Goal: Contribute content: Add original content to the website for others to see

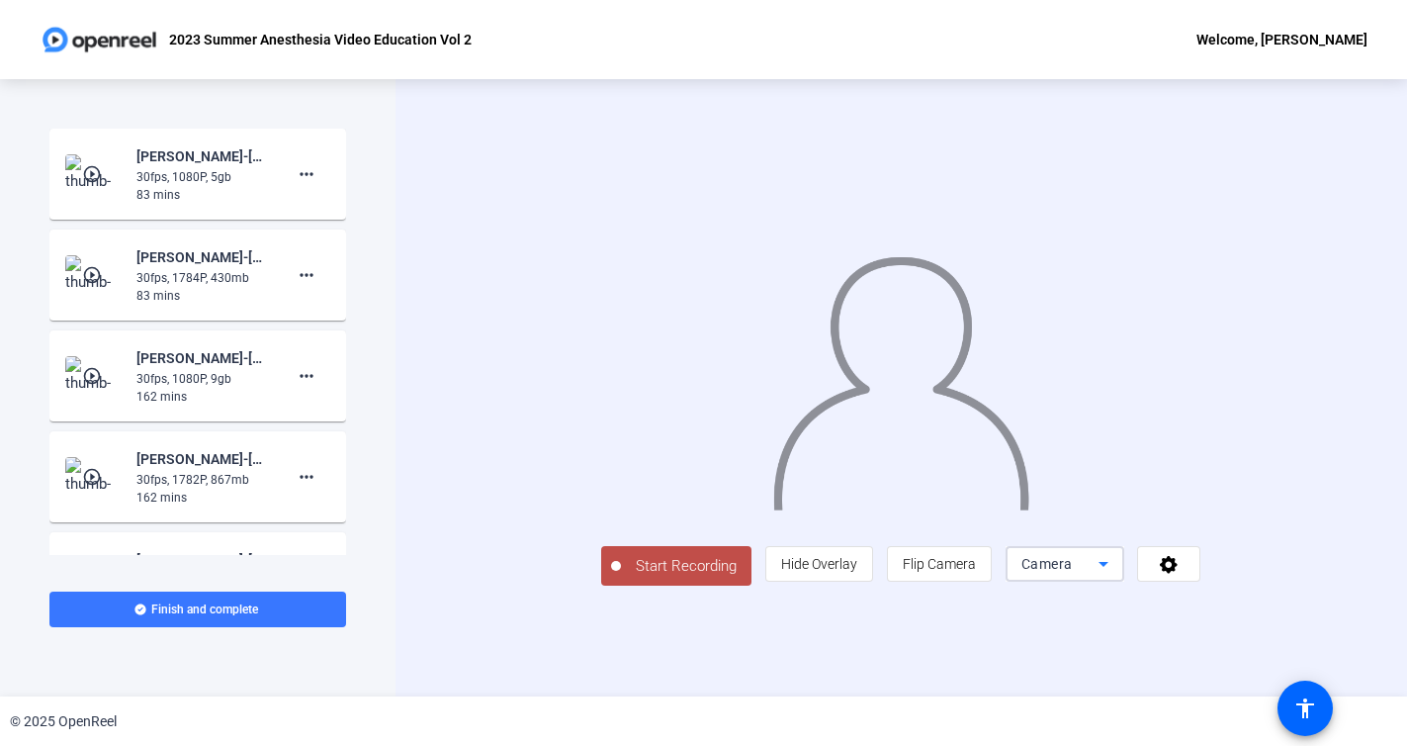
click at [1115, 576] on icon at bounding box center [1104, 564] width 24 height 24
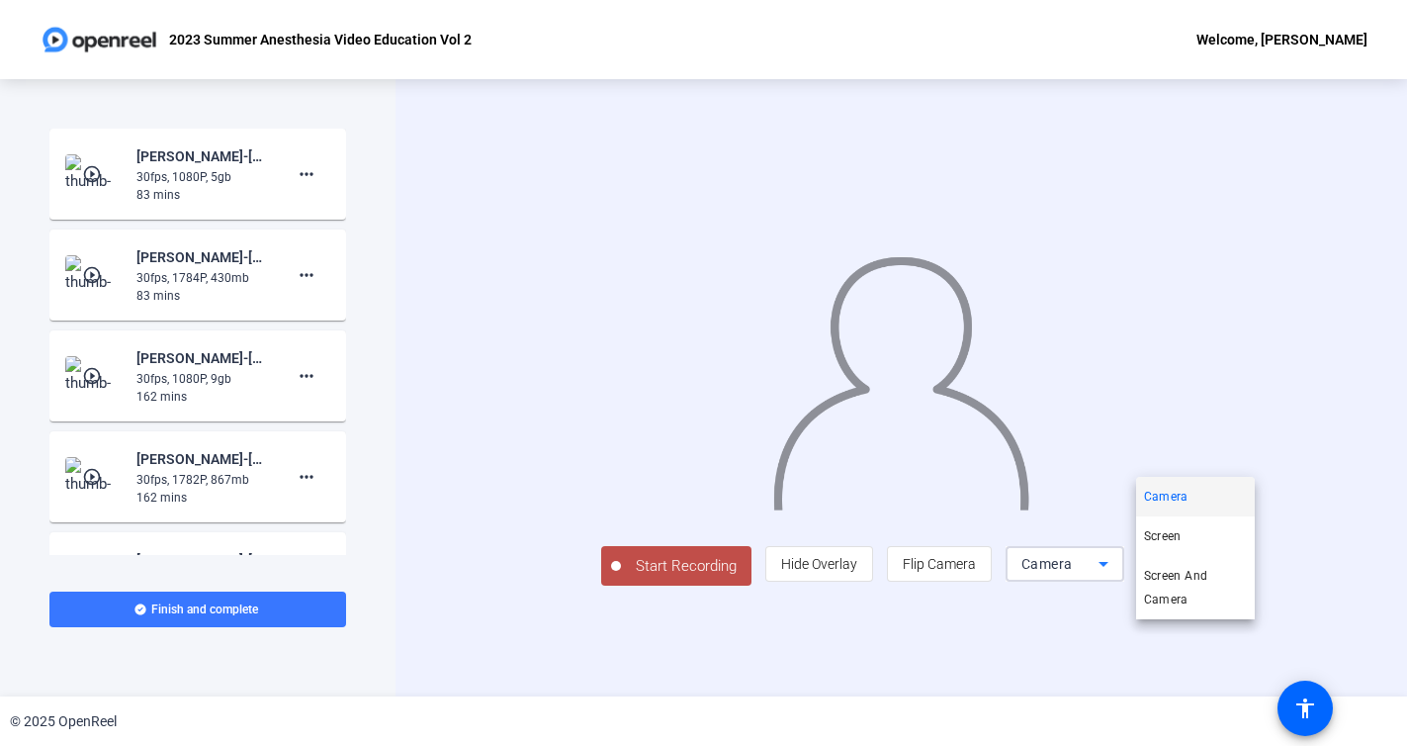
click at [1295, 658] on div at bounding box center [703, 373] width 1407 height 746
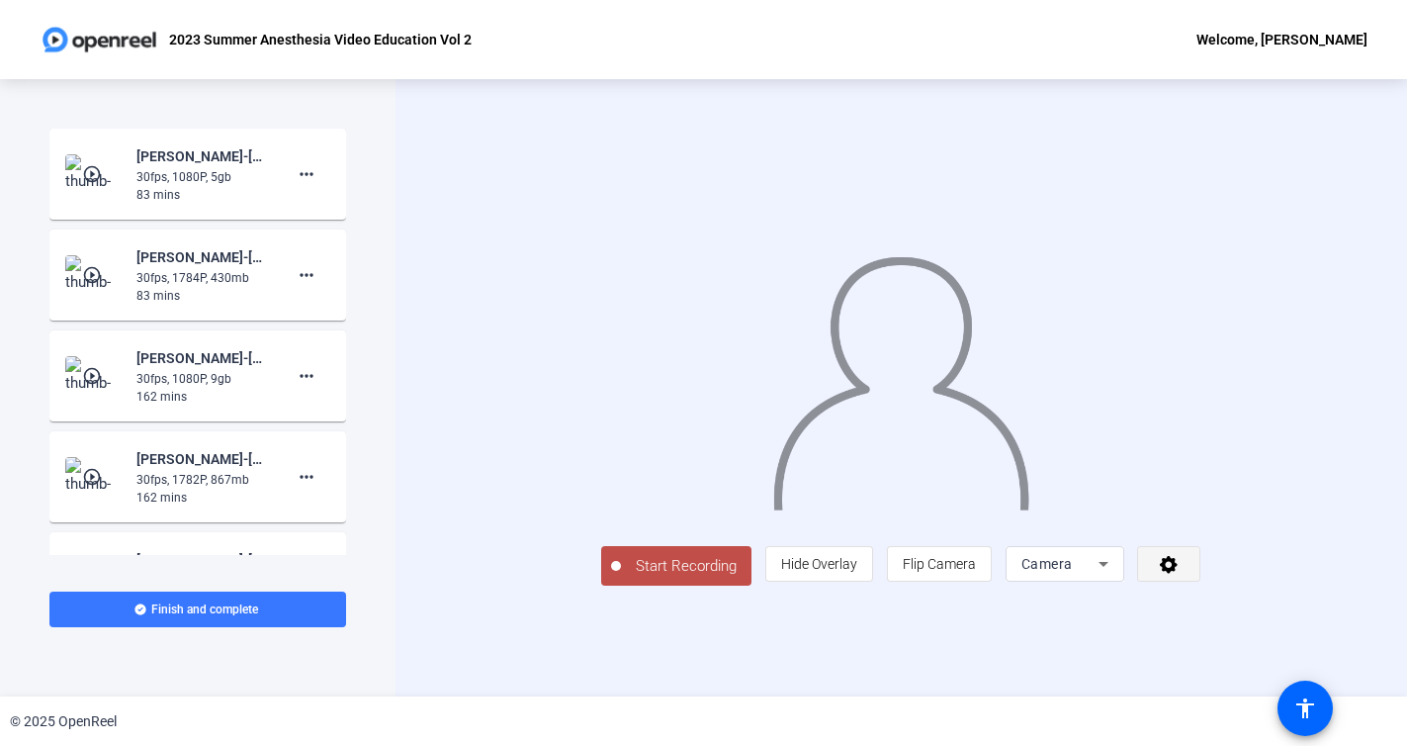
click at [1200, 587] on span at bounding box center [1168, 563] width 61 height 47
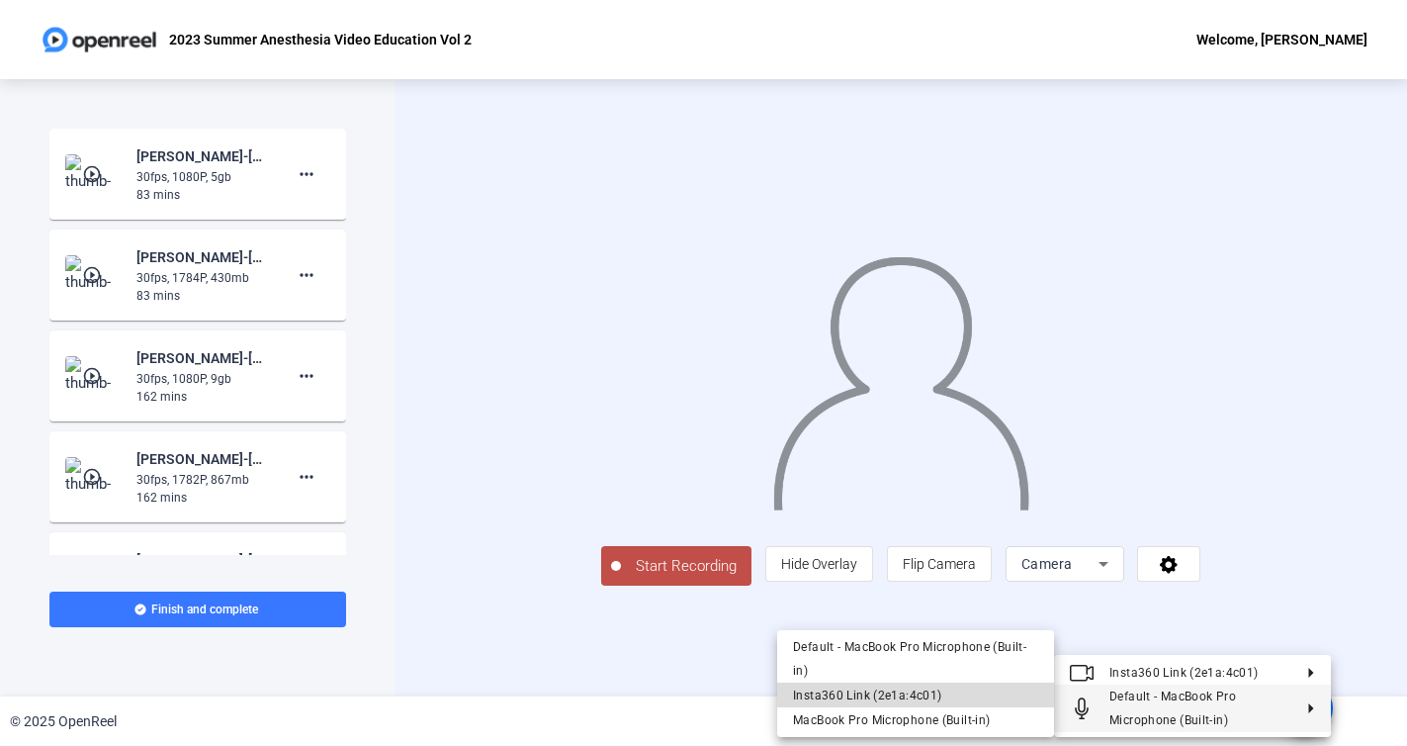
click at [933, 697] on span "Insta360 Link (2e1a:4c01)" at bounding box center [867, 695] width 148 height 14
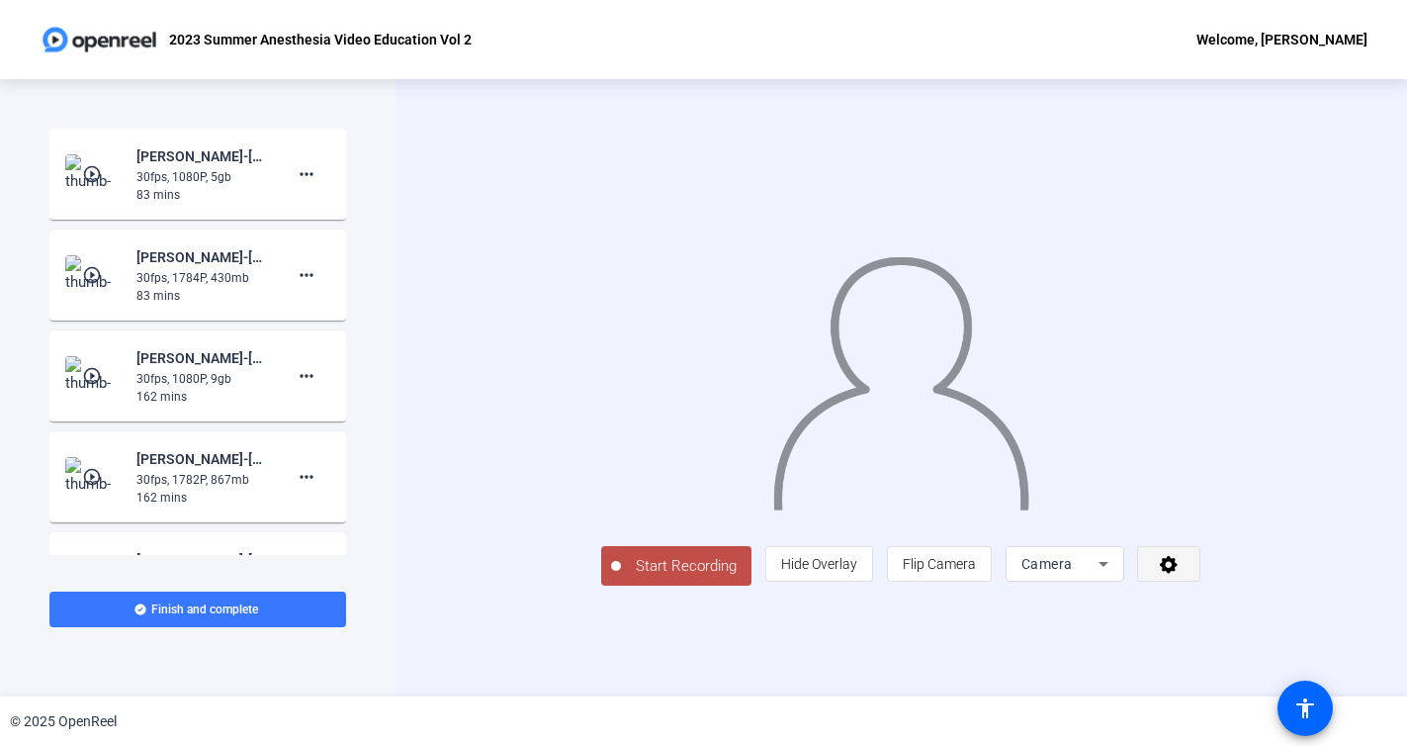
click at [1181, 574] on icon at bounding box center [1169, 564] width 23 height 20
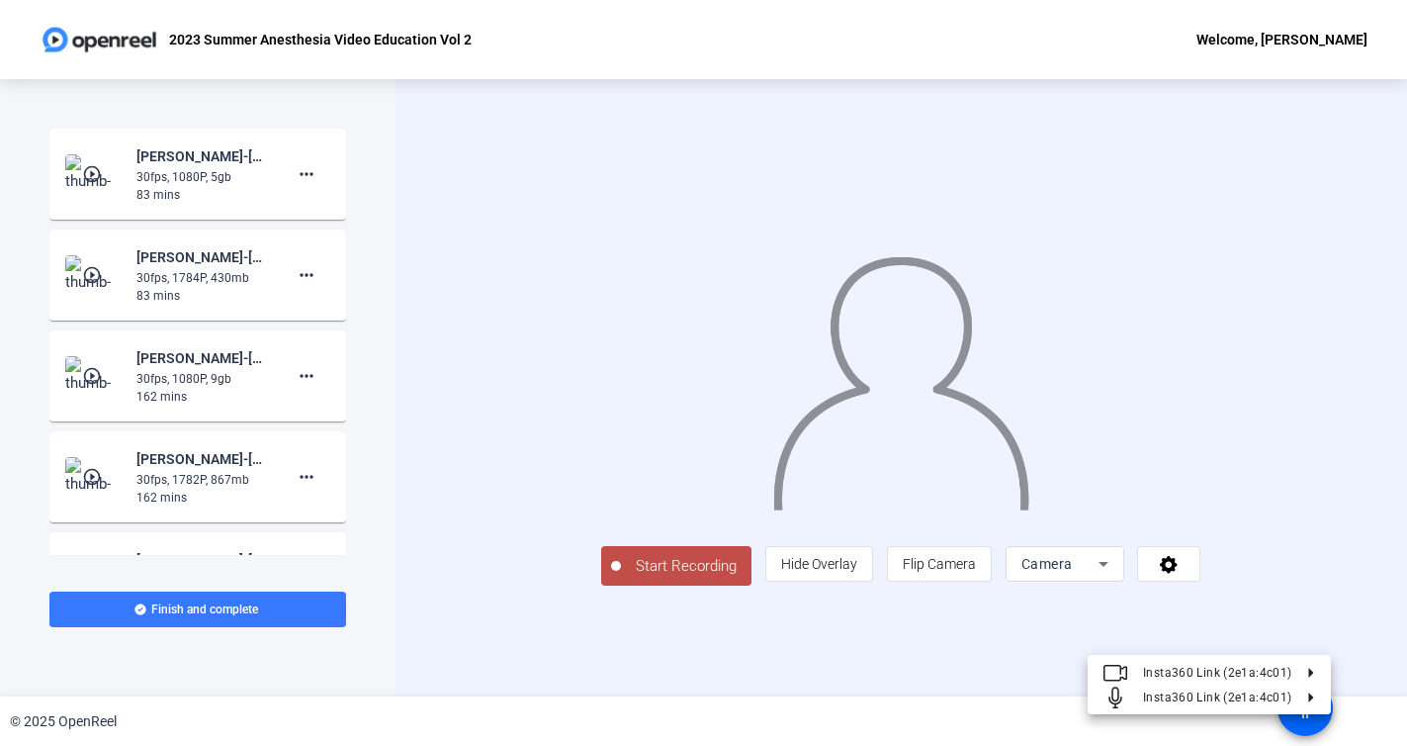
click at [1234, 636] on div at bounding box center [703, 373] width 1407 height 746
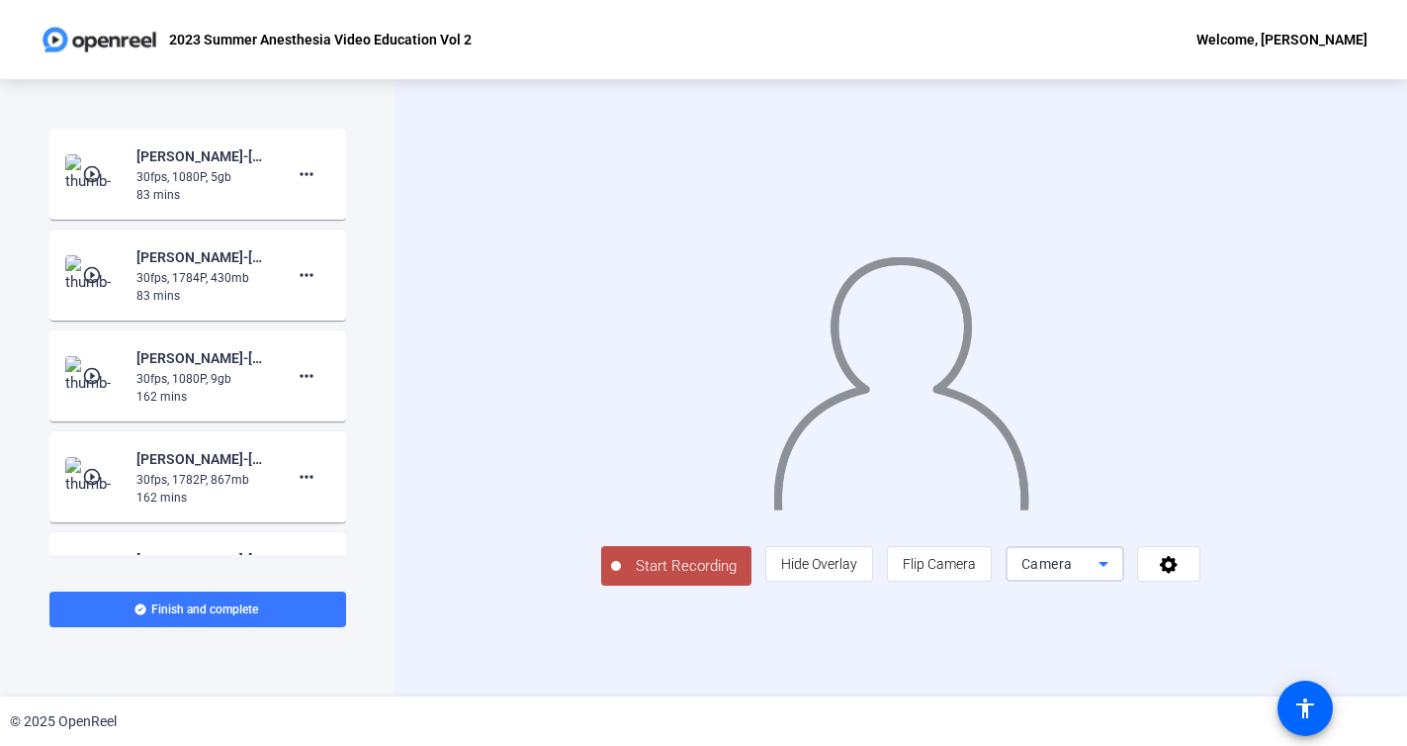
click at [1109, 567] on icon at bounding box center [1104, 564] width 10 height 5
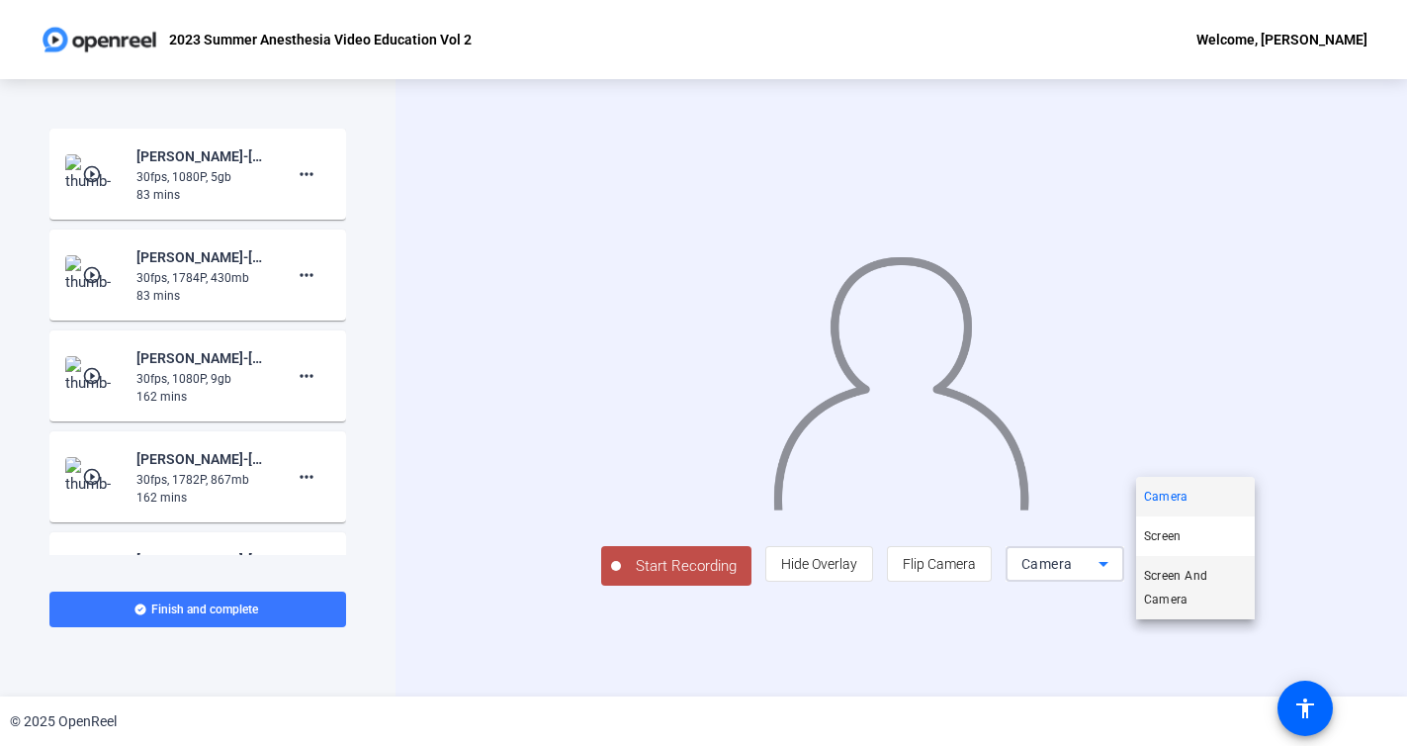
click at [1205, 582] on span "Screen And Camera" at bounding box center [1195, 587] width 103 height 47
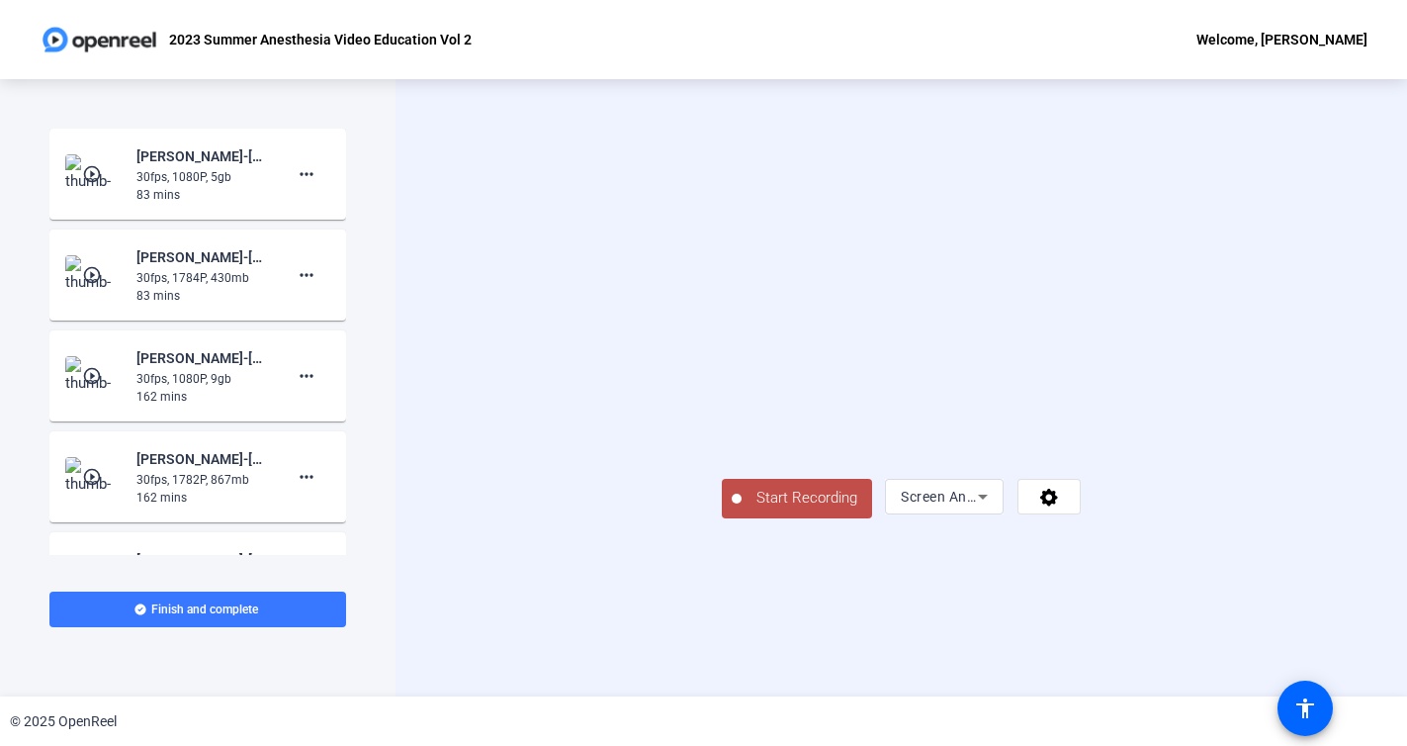
click at [742, 509] on span "Start Recording" at bounding box center [807, 498] width 131 height 23
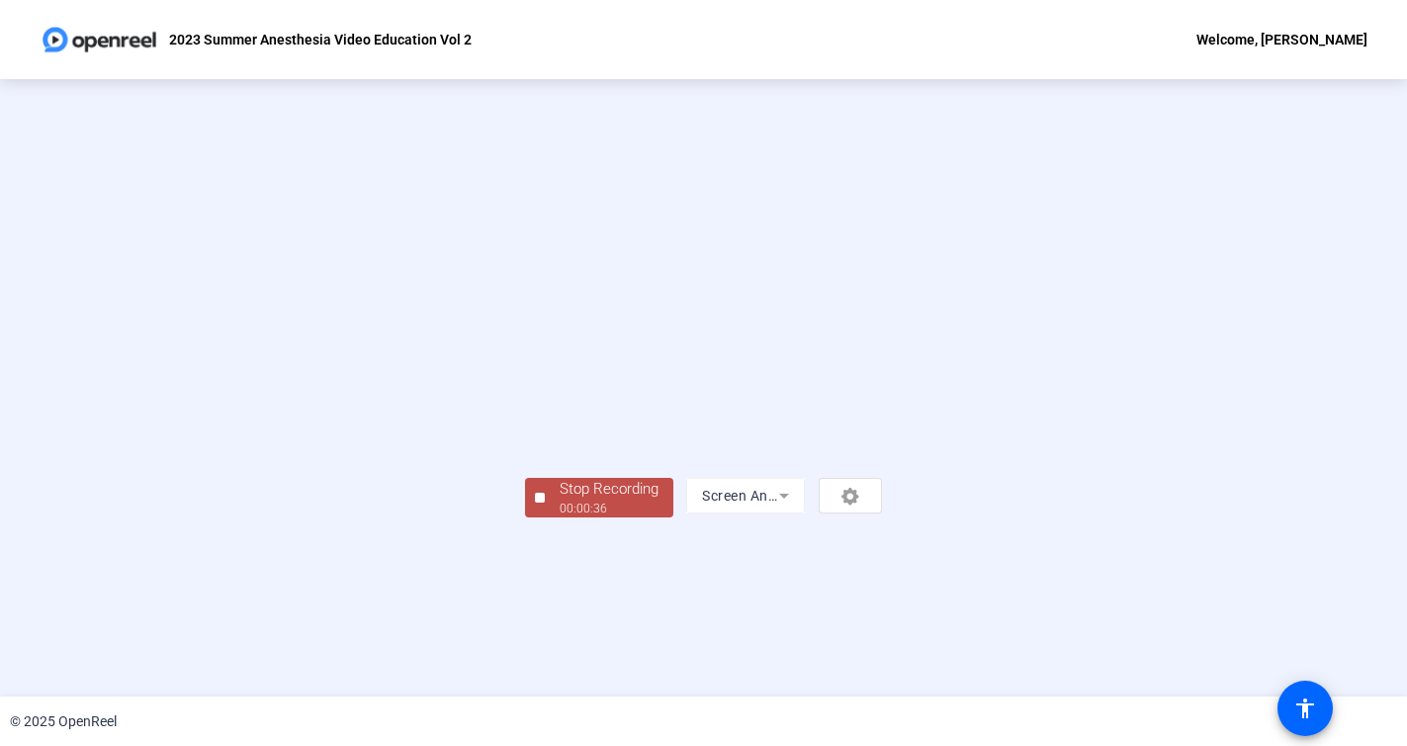
scroll to position [42, 0]
click at [560, 517] on div "00:00:36" at bounding box center [609, 508] width 99 height 18
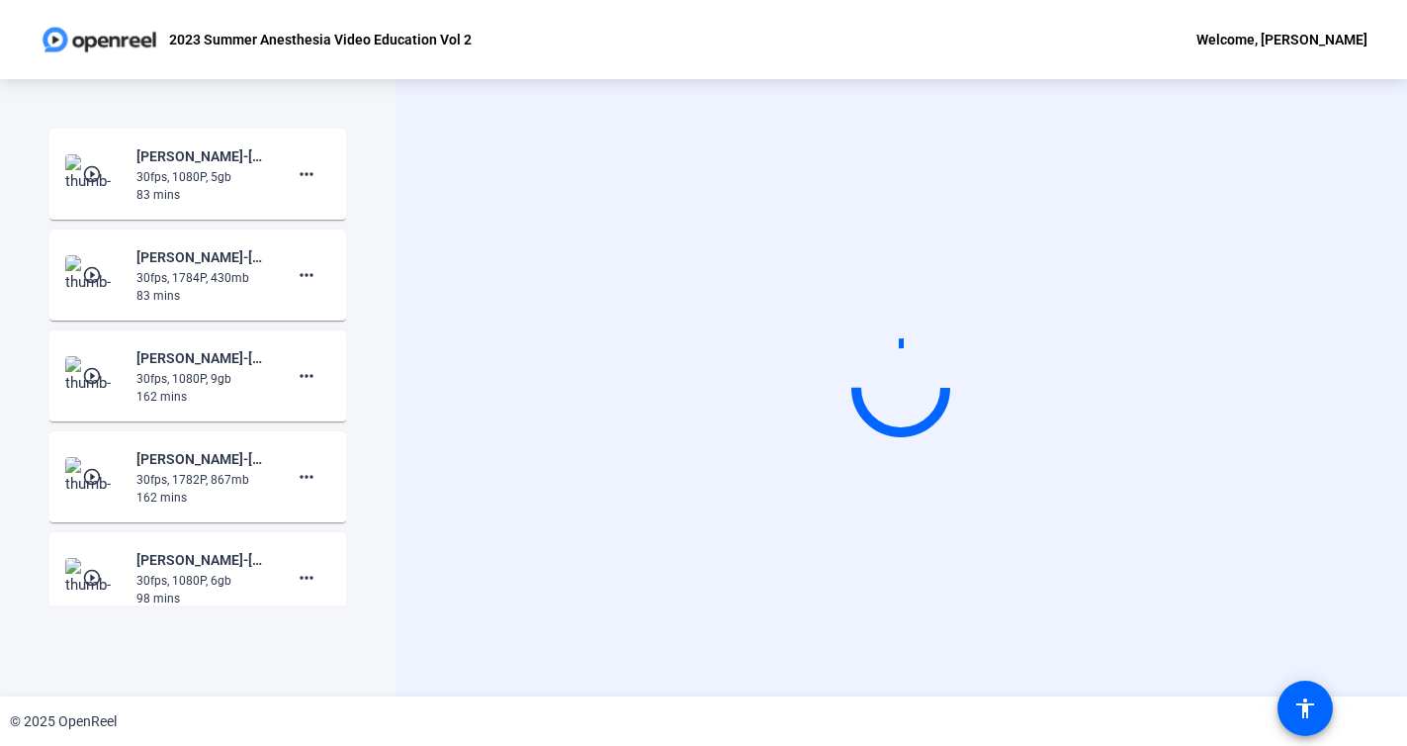
scroll to position [0, 0]
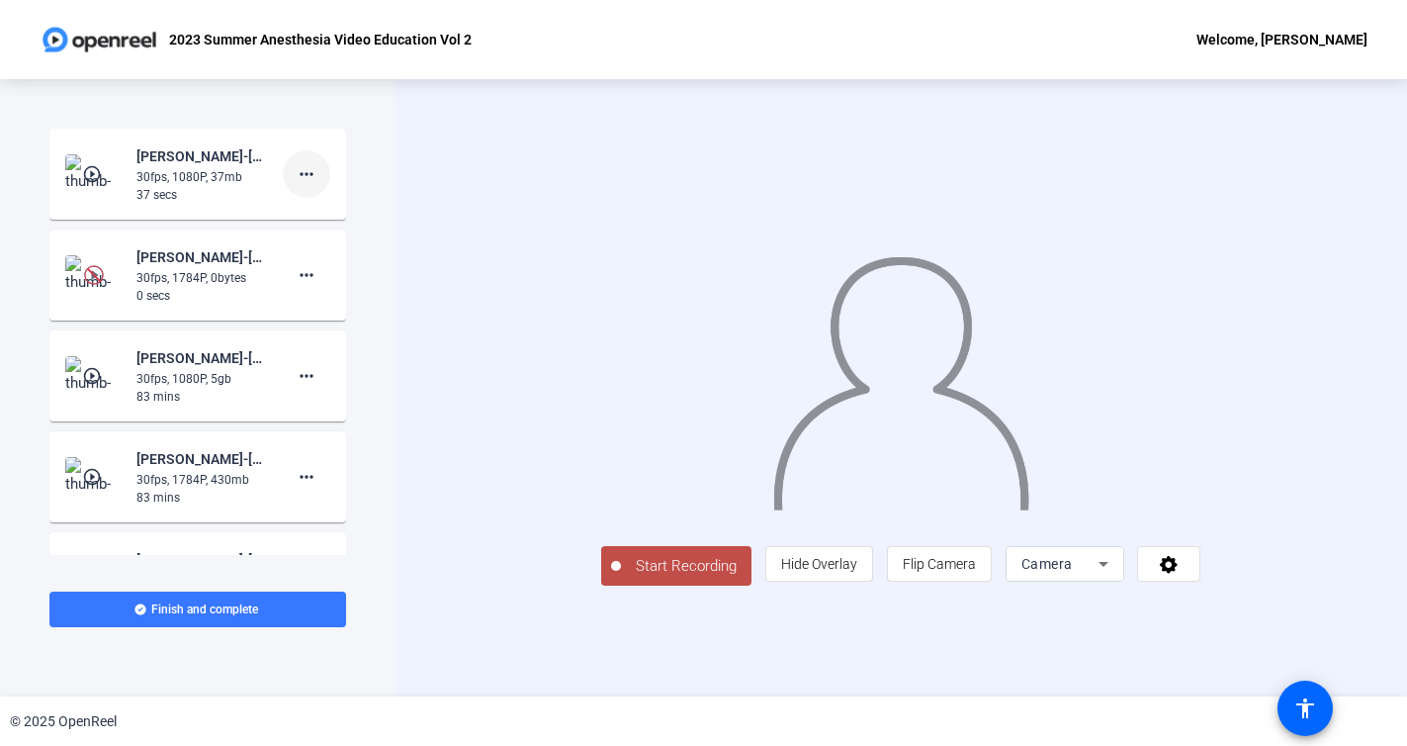
click at [313, 178] on mat-icon "more_horiz" at bounding box center [307, 174] width 24 height 24
click at [360, 222] on span "Delete clip" at bounding box center [338, 216] width 79 height 24
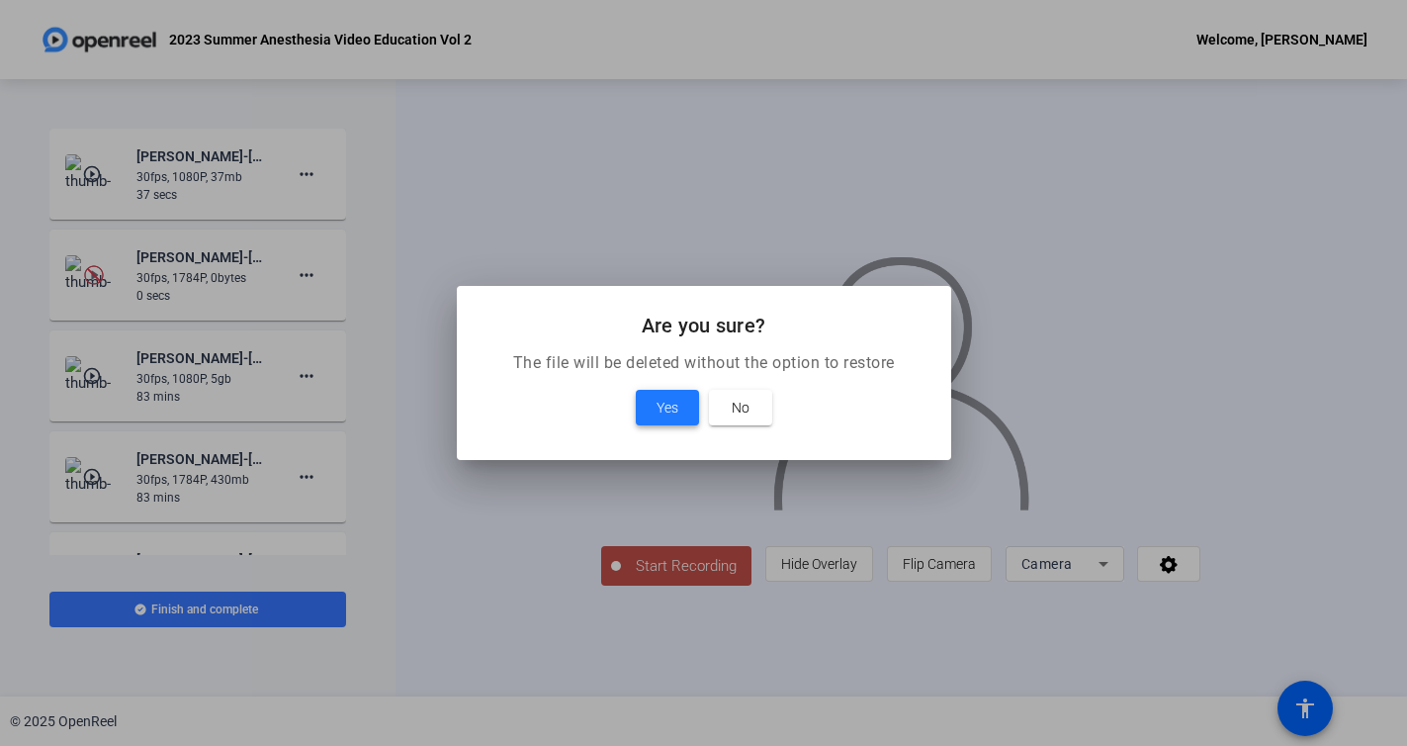
click at [661, 412] on span "Yes" at bounding box center [668, 408] width 22 height 24
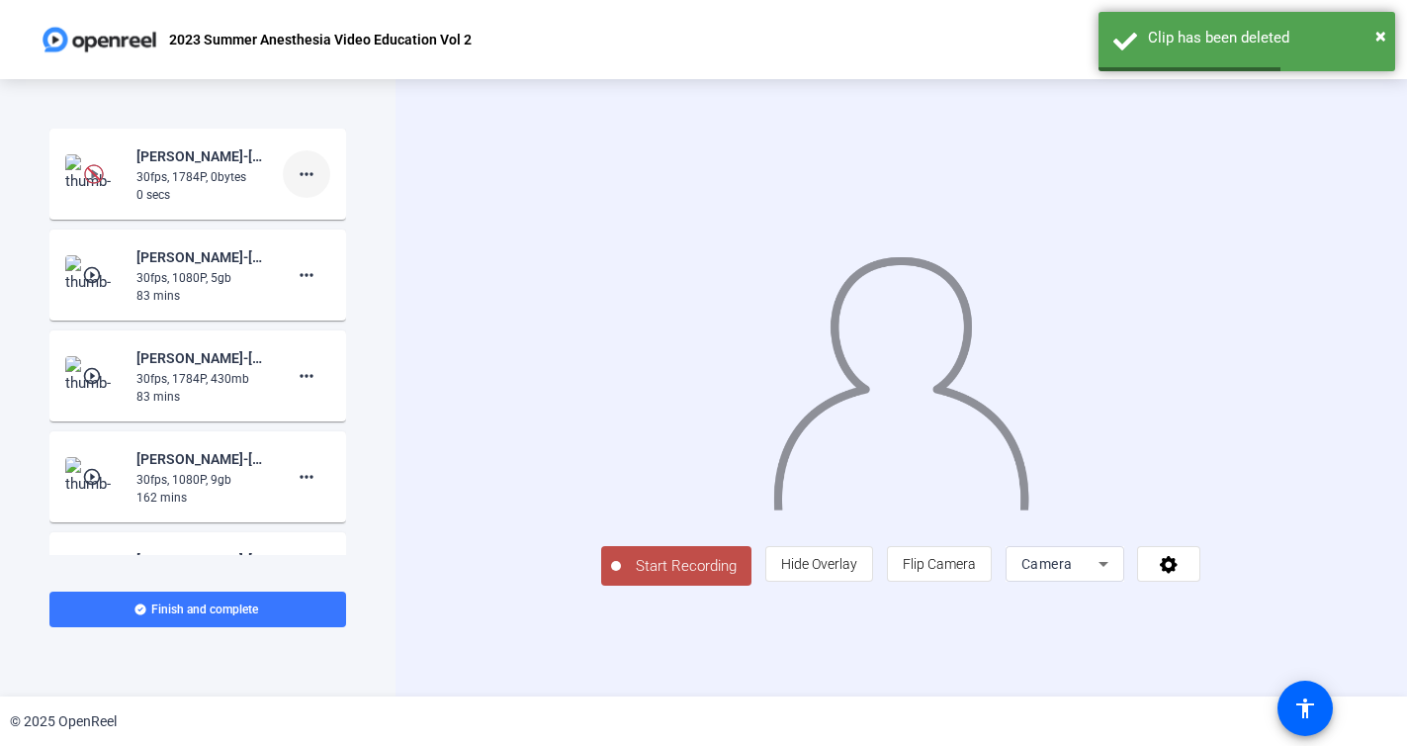
click at [314, 177] on mat-icon "more_horiz" at bounding box center [307, 174] width 24 height 24
click at [349, 216] on span "Delete clip" at bounding box center [338, 216] width 79 height 24
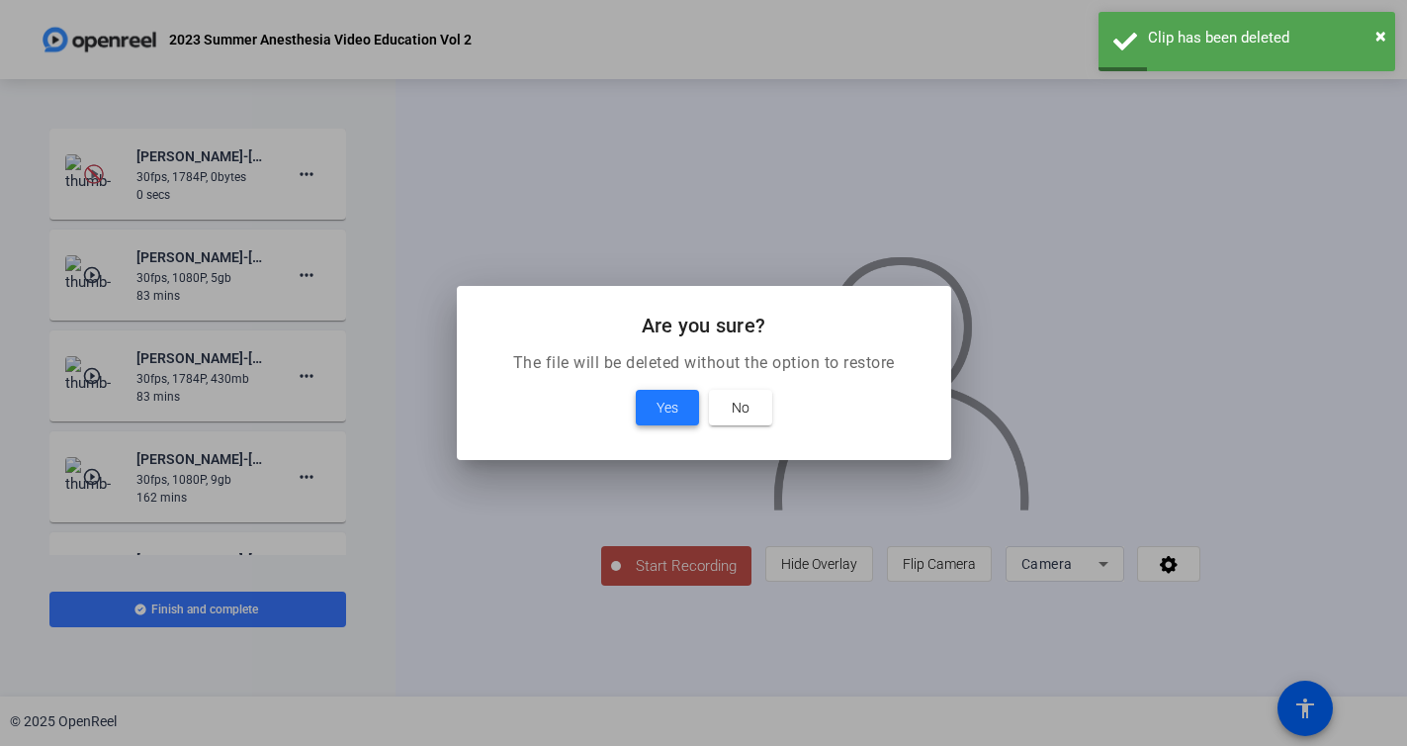
click at [655, 399] on span at bounding box center [667, 407] width 63 height 47
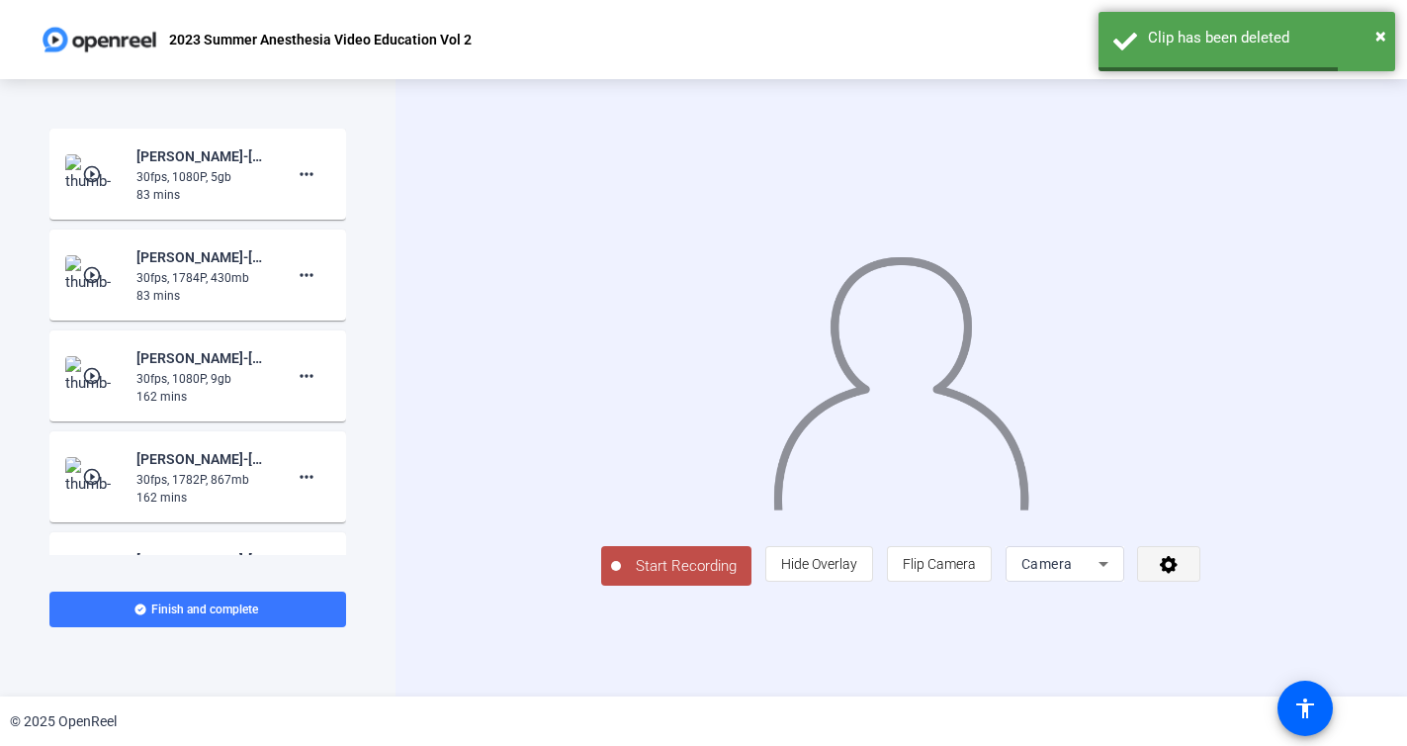
click at [1181, 574] on icon at bounding box center [1169, 564] width 23 height 20
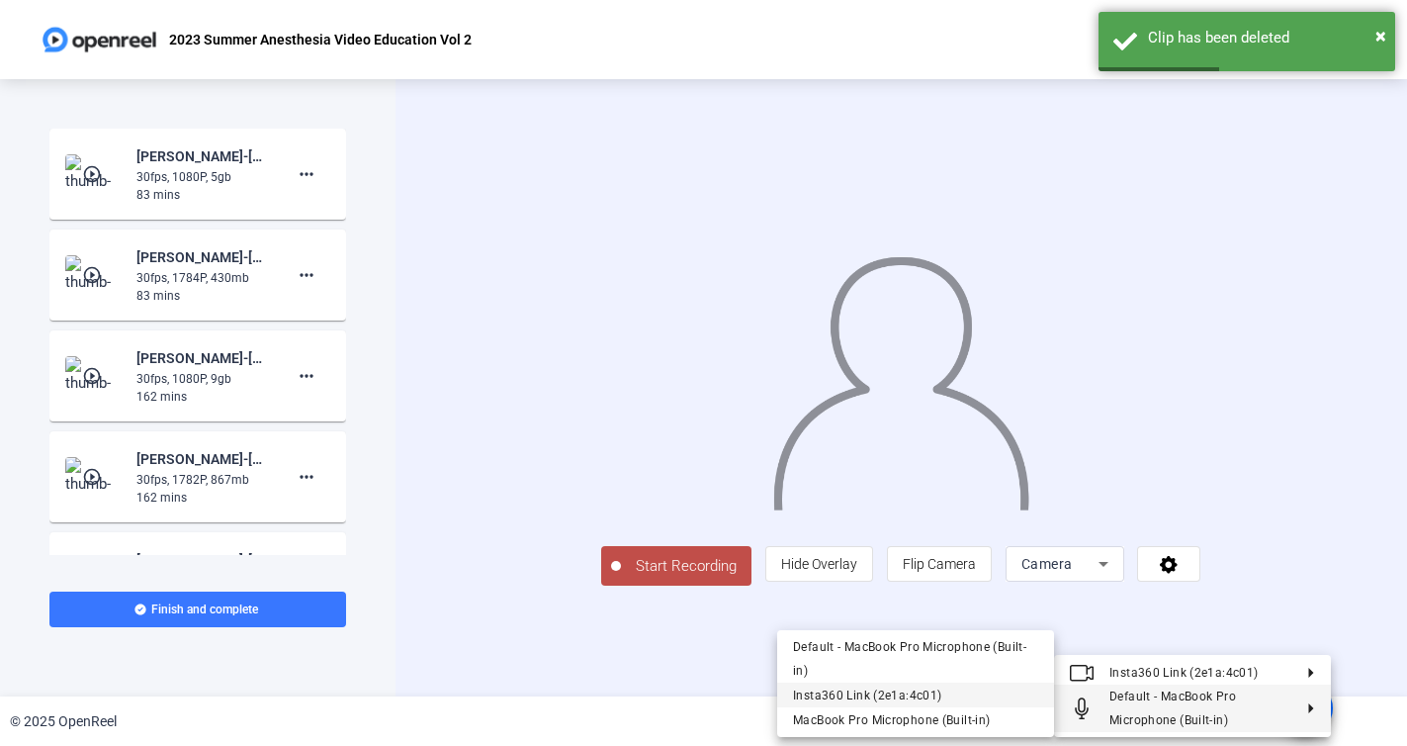
click at [954, 694] on span "Insta360 Link (2e1a:4c01)" at bounding box center [915, 695] width 245 height 24
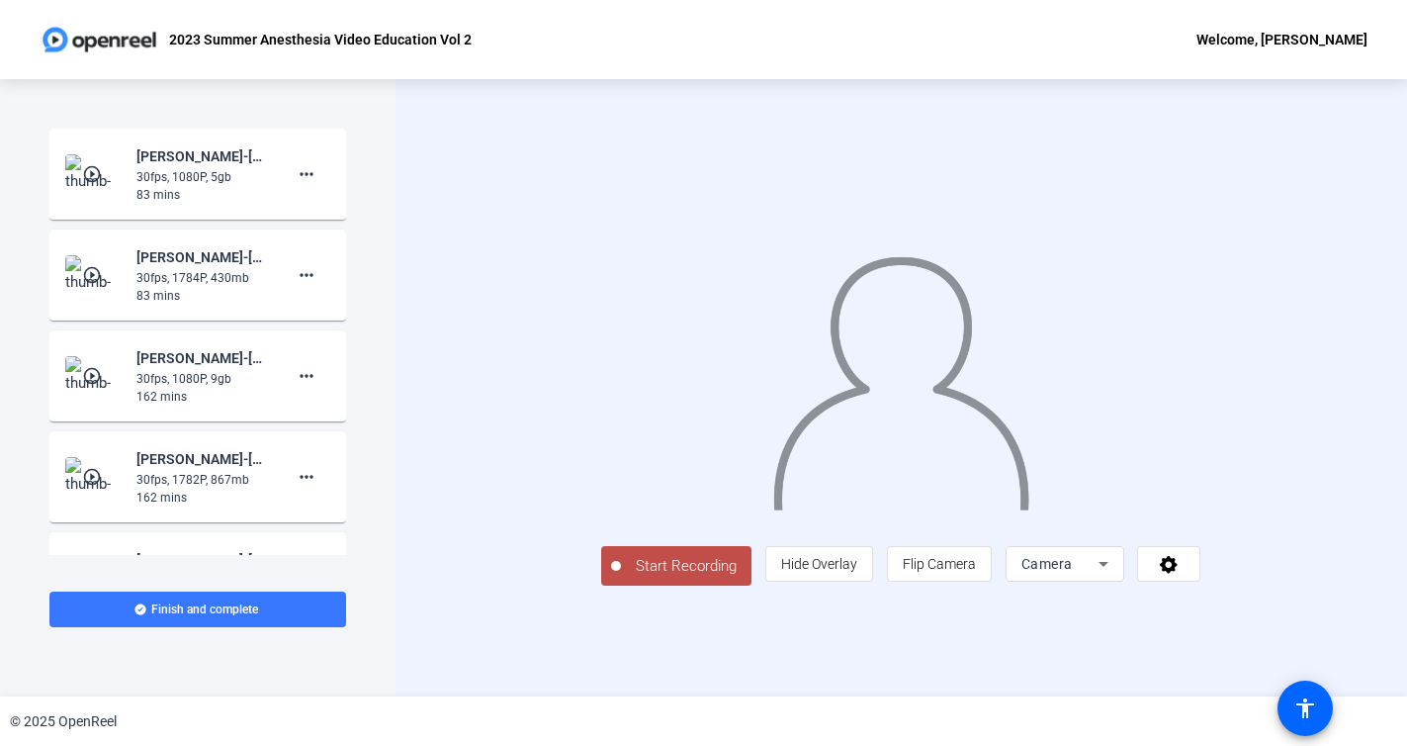
click at [1115, 576] on icon at bounding box center [1104, 564] width 24 height 24
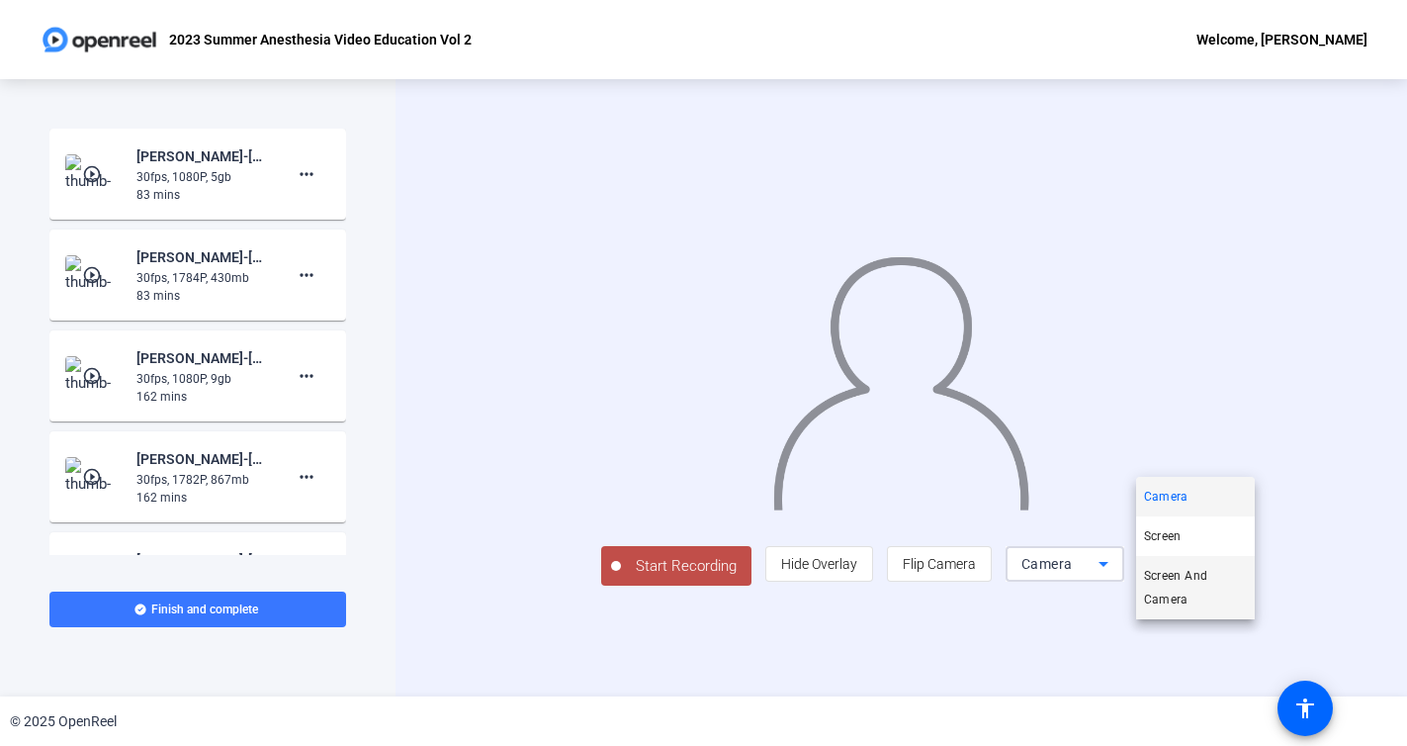
click at [1209, 580] on span "Screen And Camera" at bounding box center [1195, 587] width 103 height 47
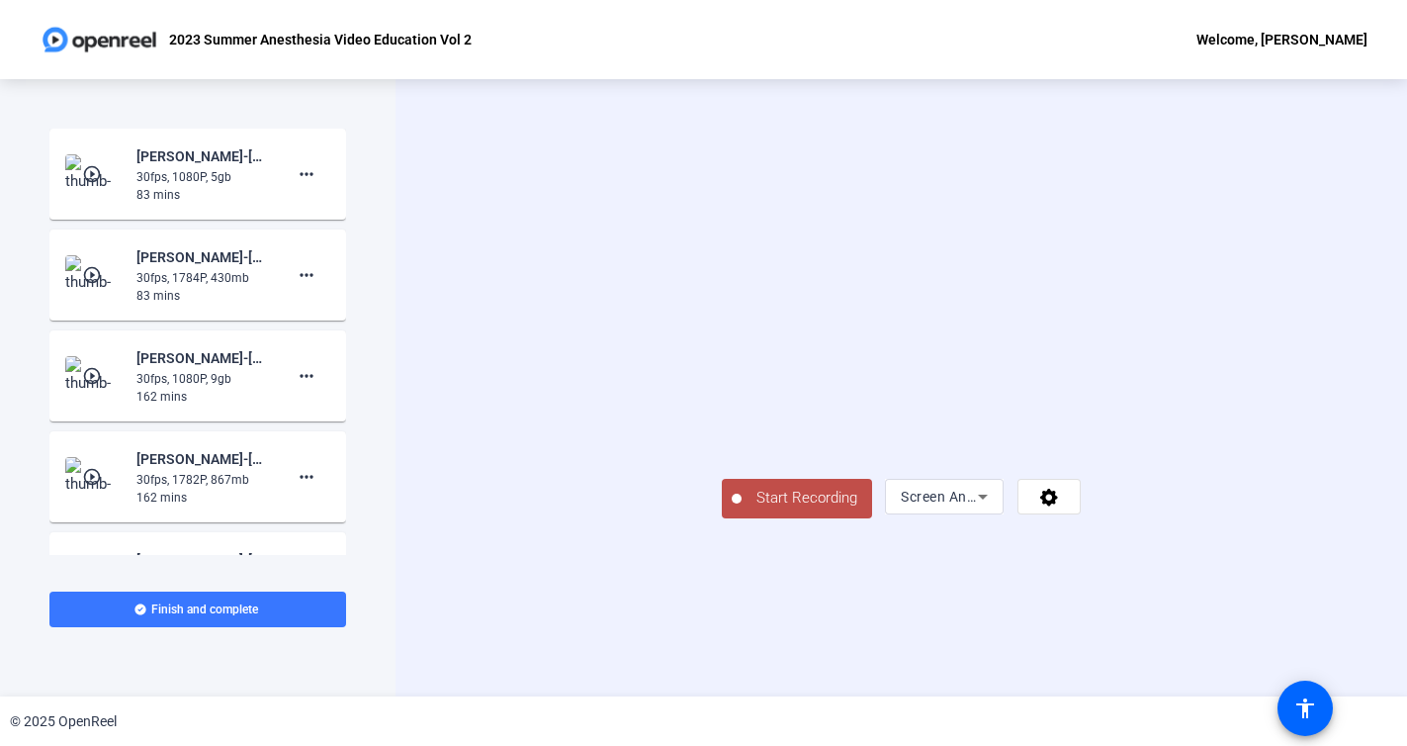
click at [742, 509] on span "Start Recording" at bounding box center [807, 498] width 131 height 23
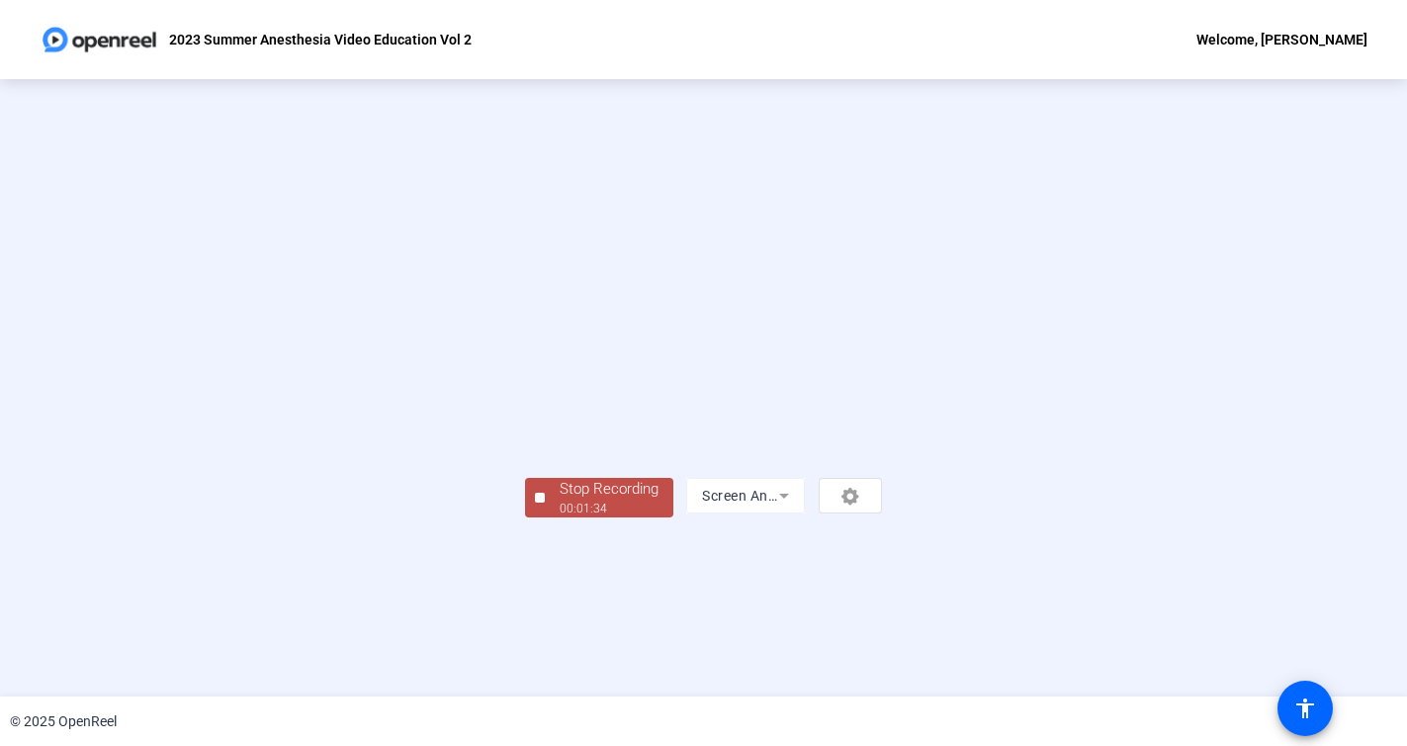
scroll to position [47, 0]
click at [560, 517] on div "00:01:35" at bounding box center [609, 508] width 99 height 18
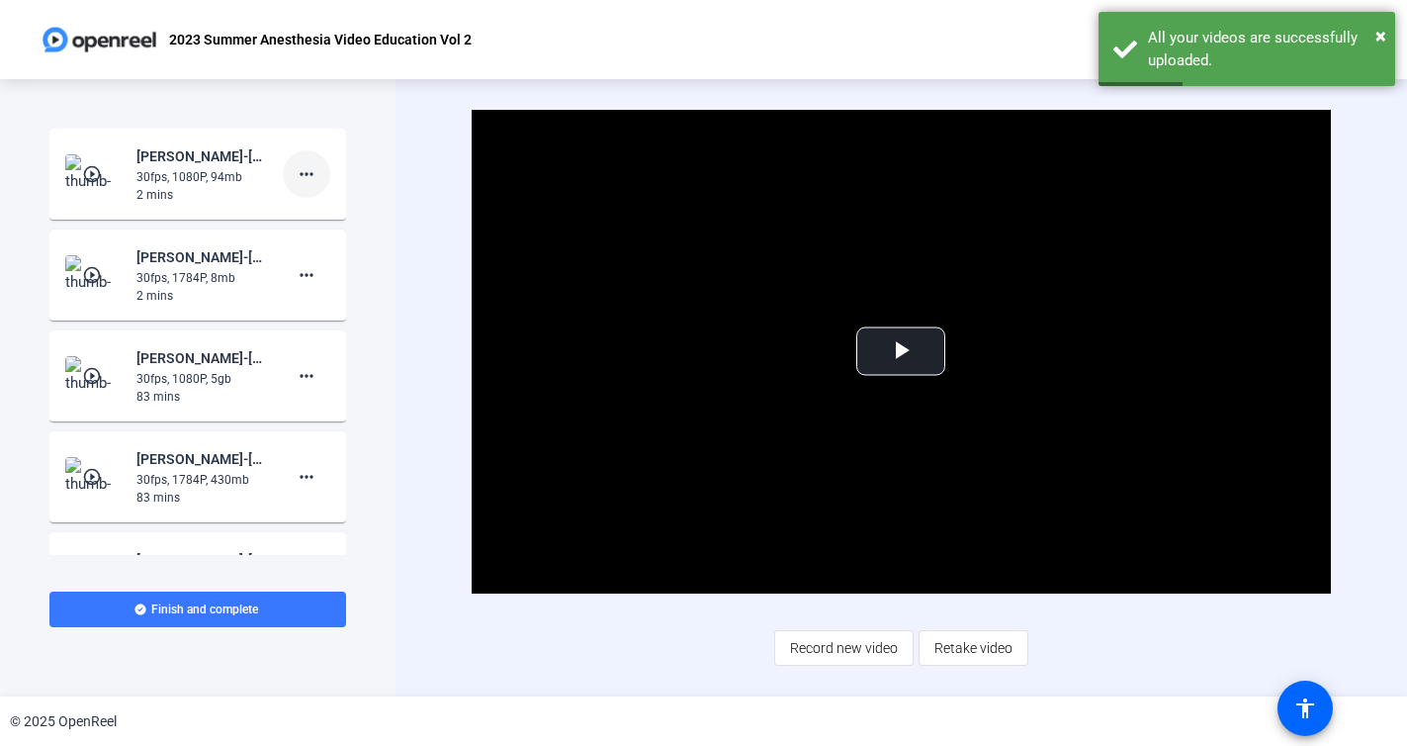
click at [312, 177] on mat-icon "more_horiz" at bounding box center [307, 174] width 24 height 24
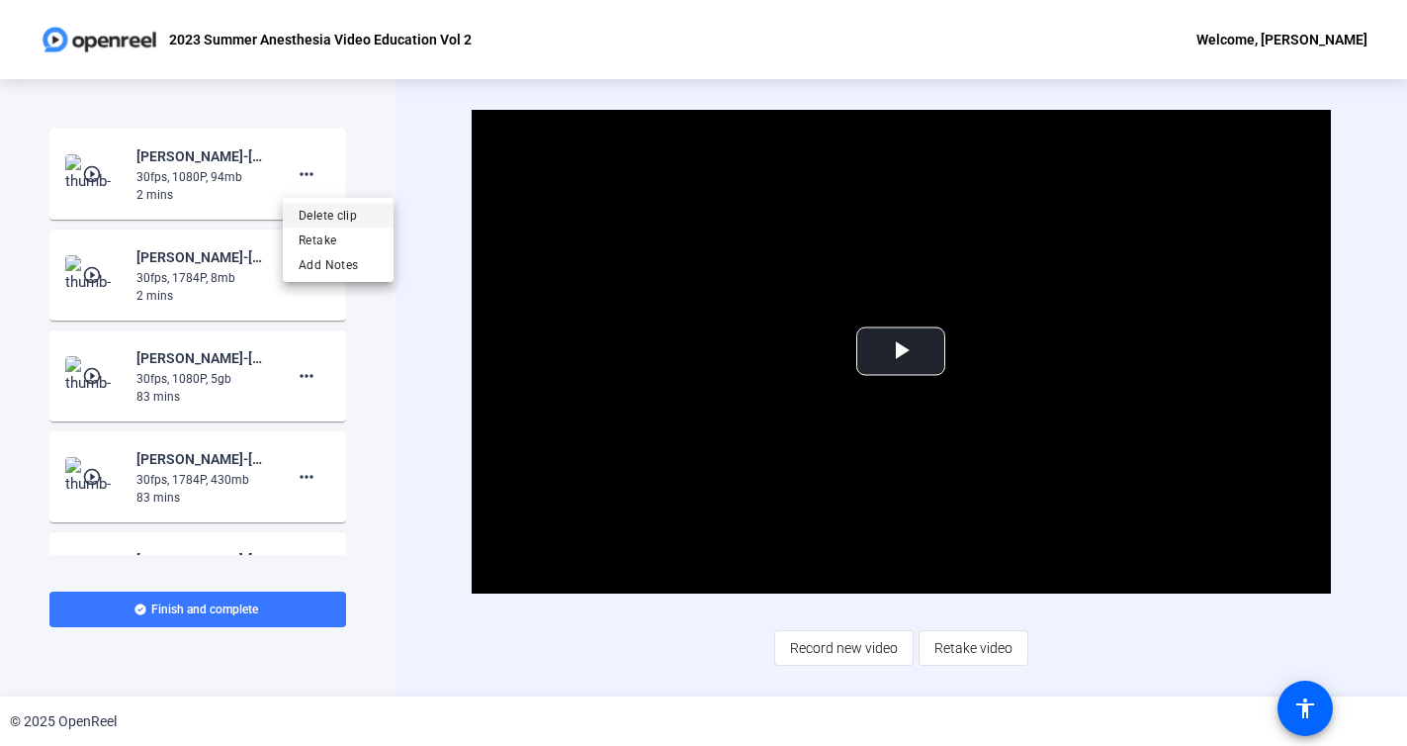
click at [367, 217] on span "Delete clip" at bounding box center [338, 216] width 79 height 24
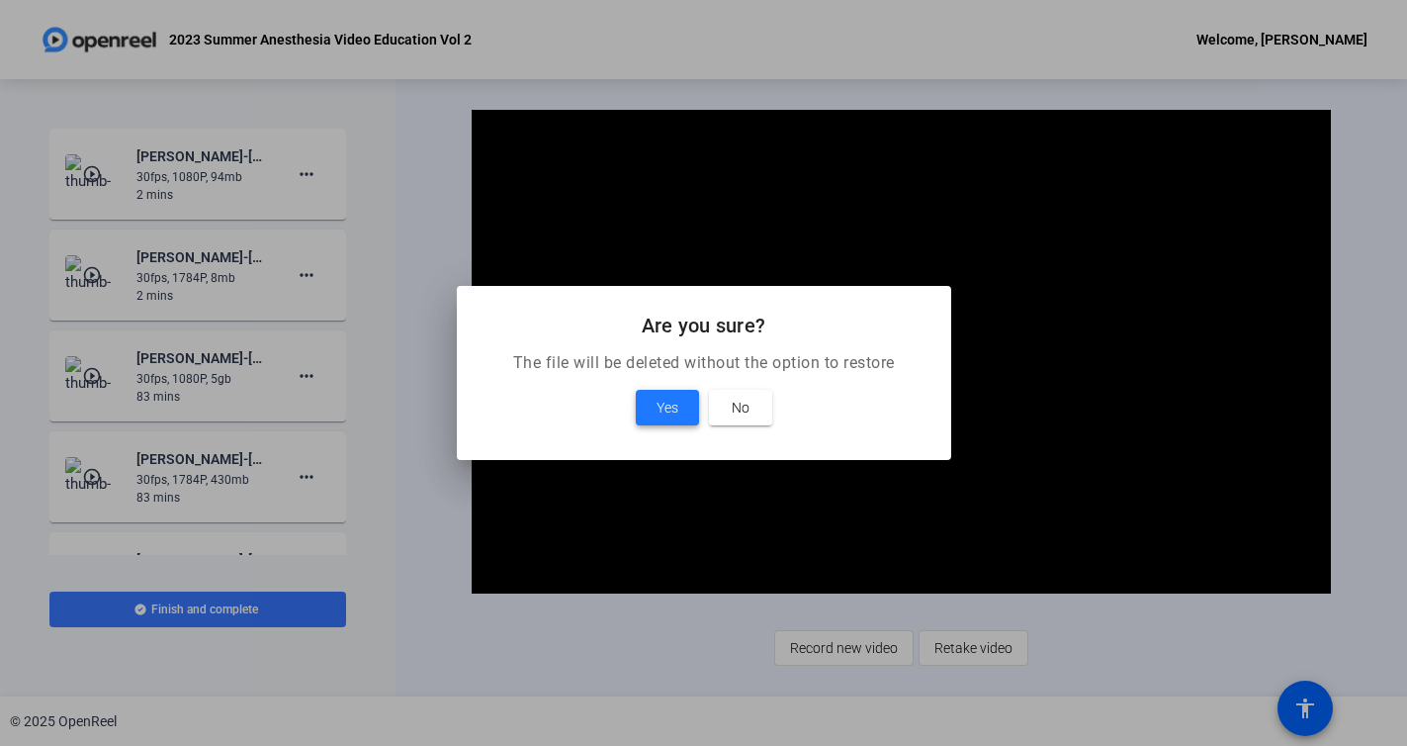
click at [664, 402] on span "Yes" at bounding box center [668, 408] width 22 height 24
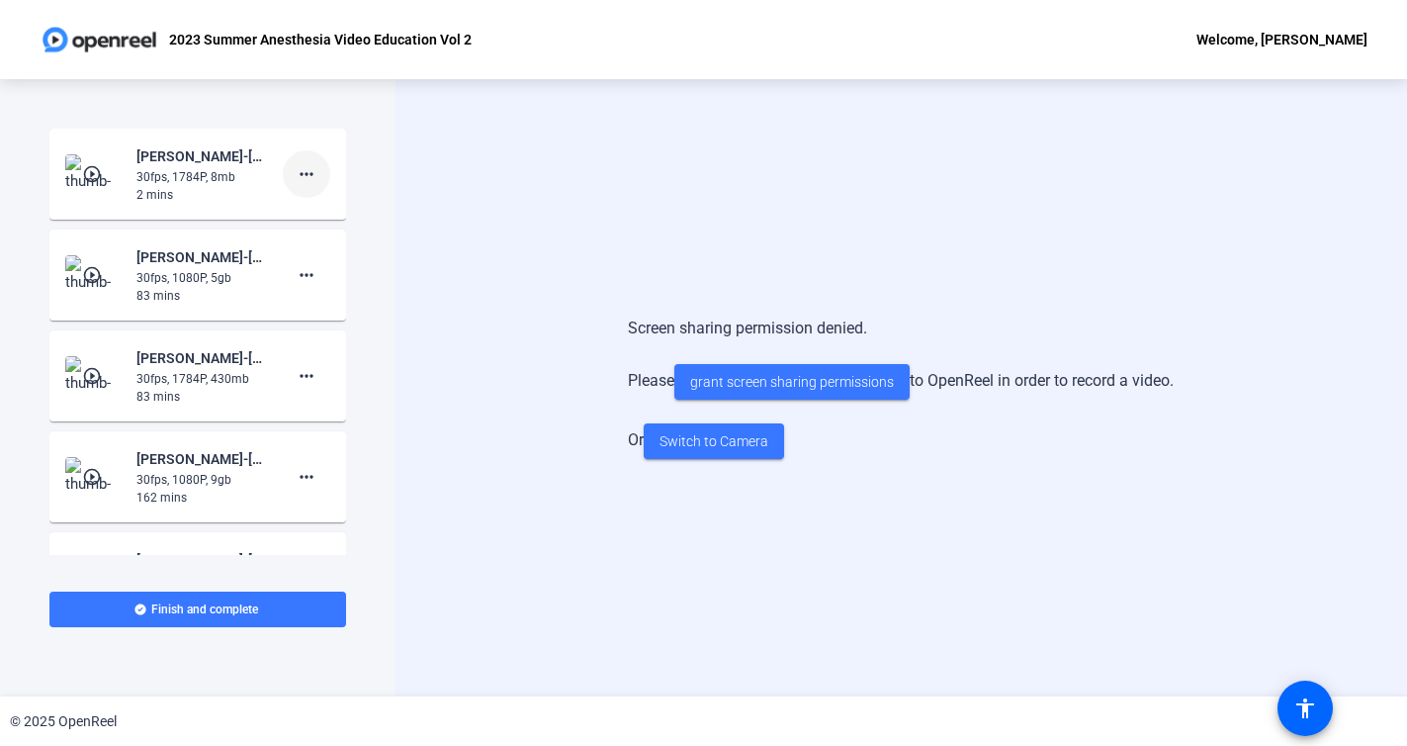
click at [310, 173] on mat-icon "more_horiz" at bounding box center [307, 174] width 24 height 24
click at [351, 221] on span "Delete clip" at bounding box center [338, 216] width 79 height 24
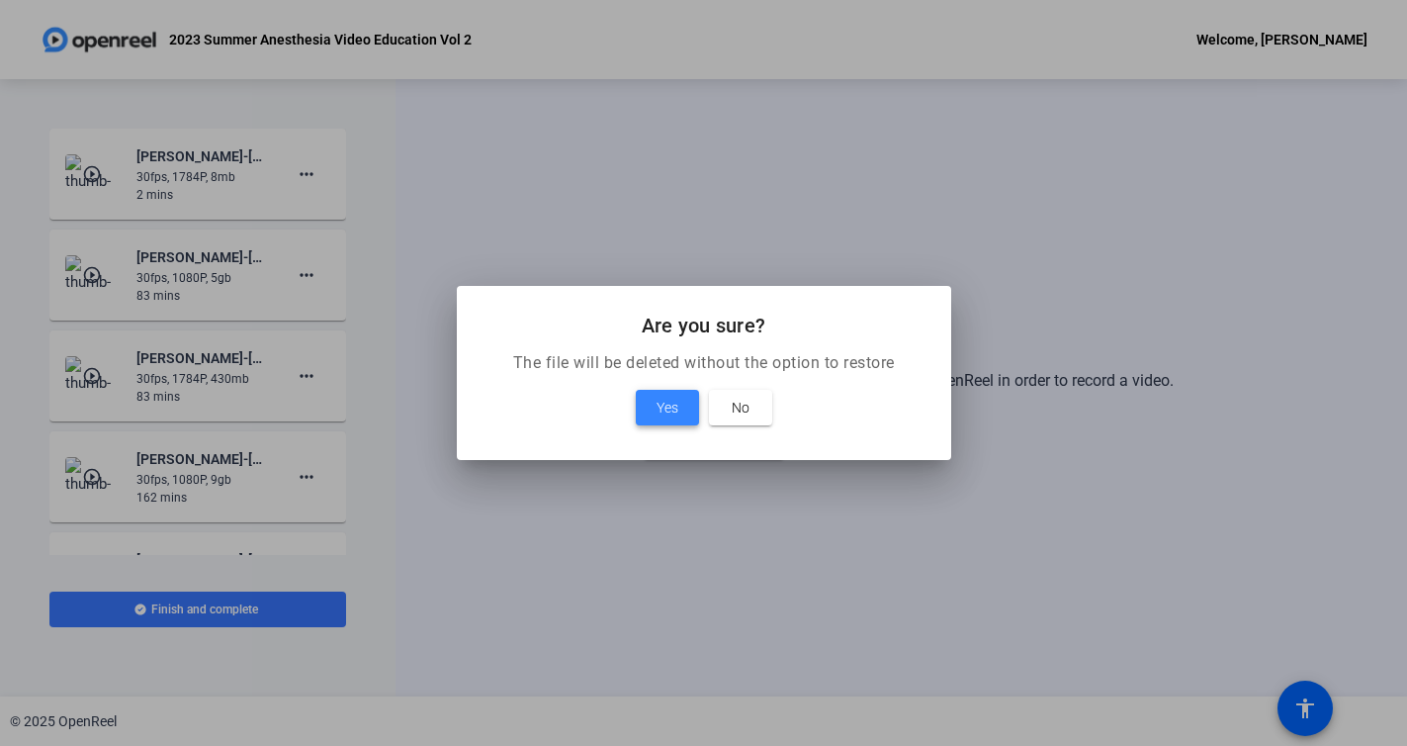
click at [670, 415] on span "Yes" at bounding box center [668, 408] width 22 height 24
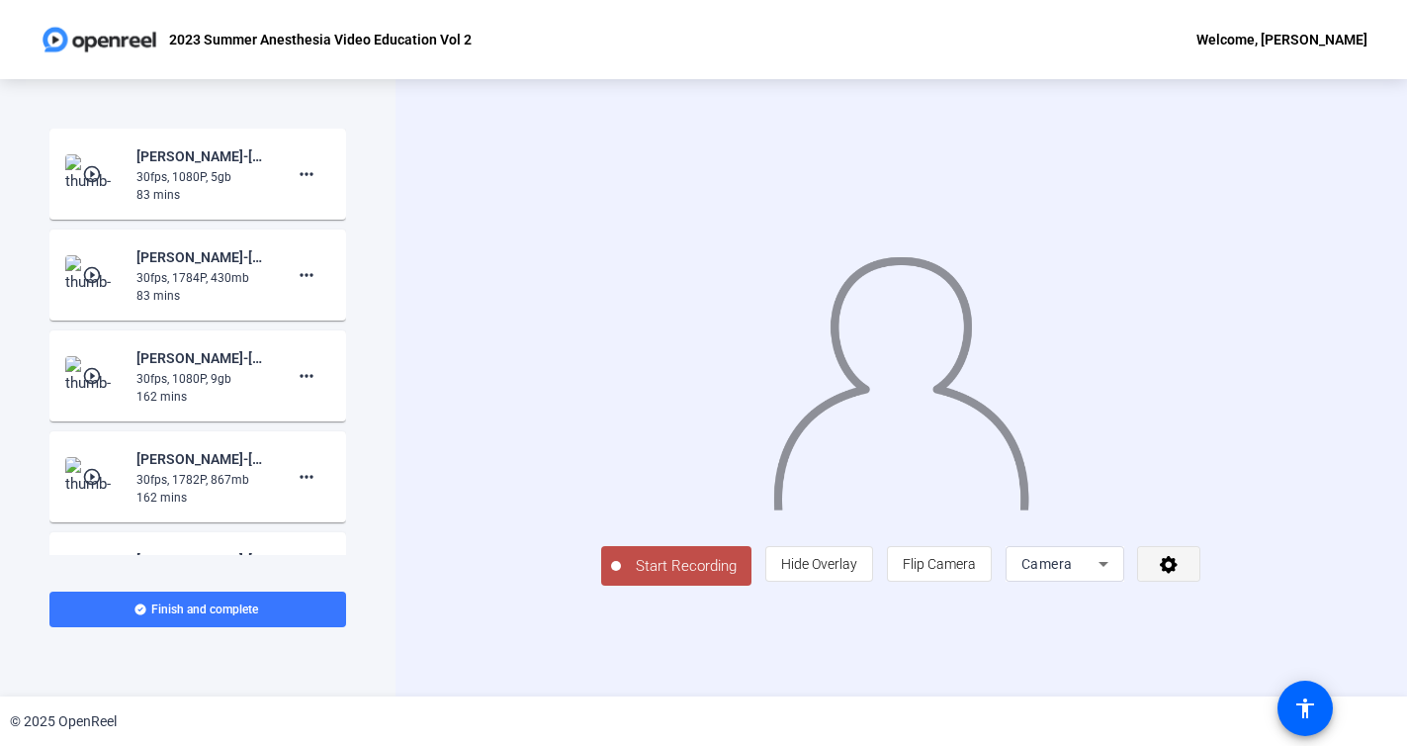
click at [1181, 574] on icon at bounding box center [1169, 564] width 23 height 20
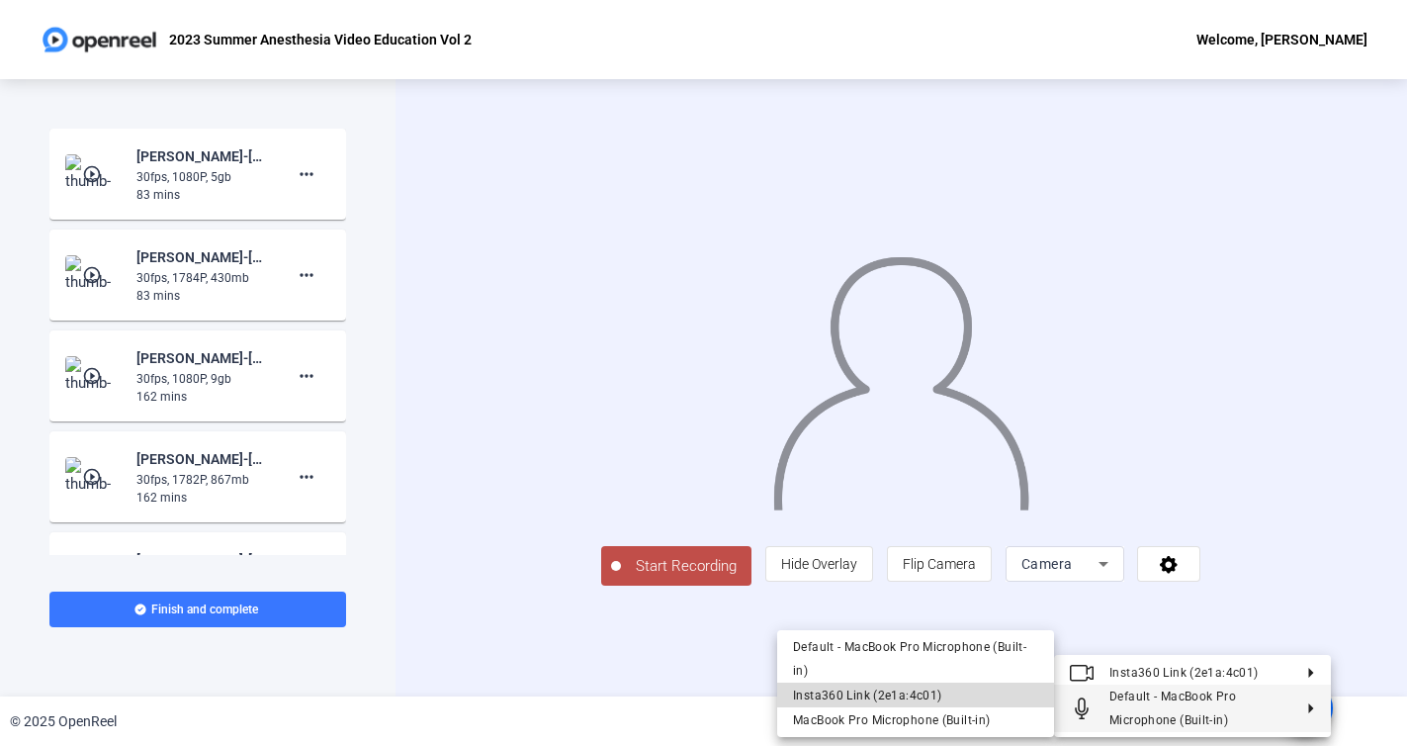
click at [970, 692] on span "Insta360 Link (2e1a:4c01)" at bounding box center [915, 695] width 245 height 24
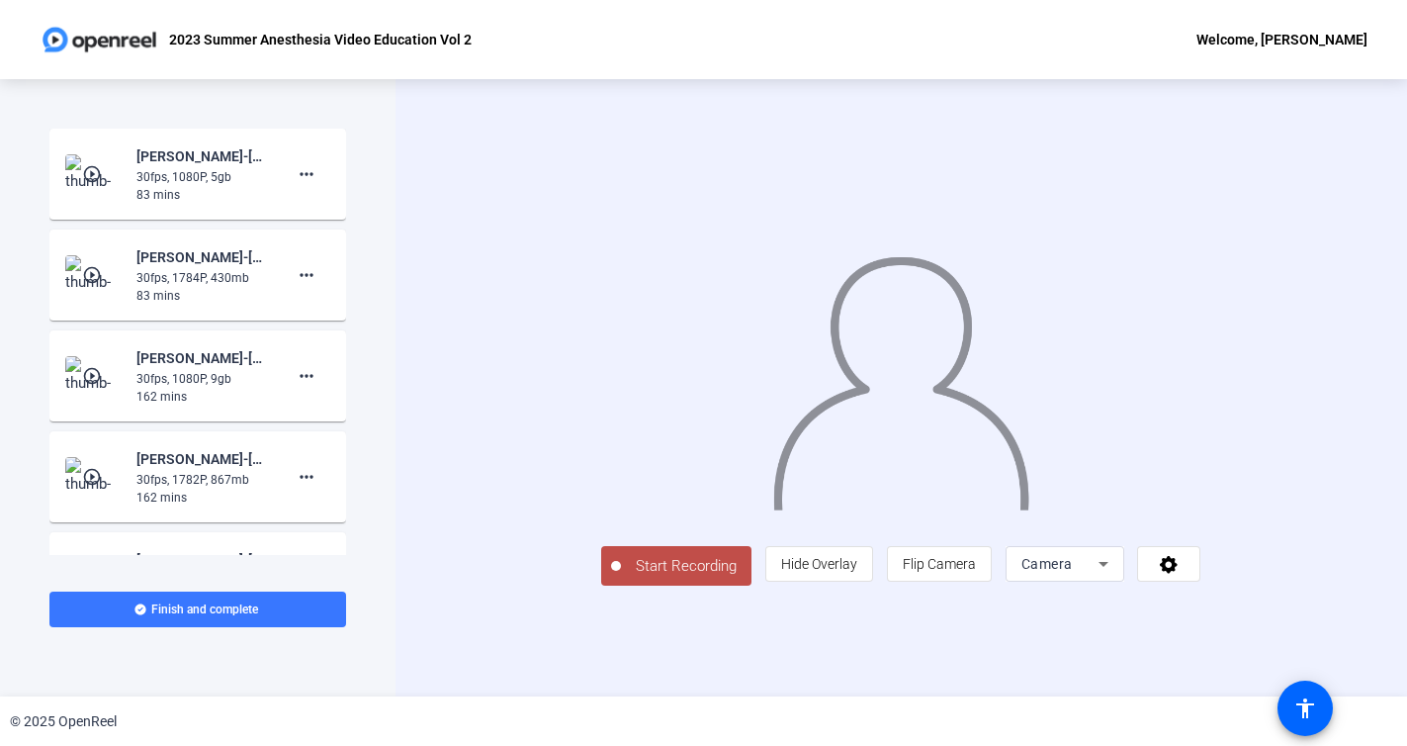
click at [1115, 576] on icon at bounding box center [1104, 564] width 24 height 24
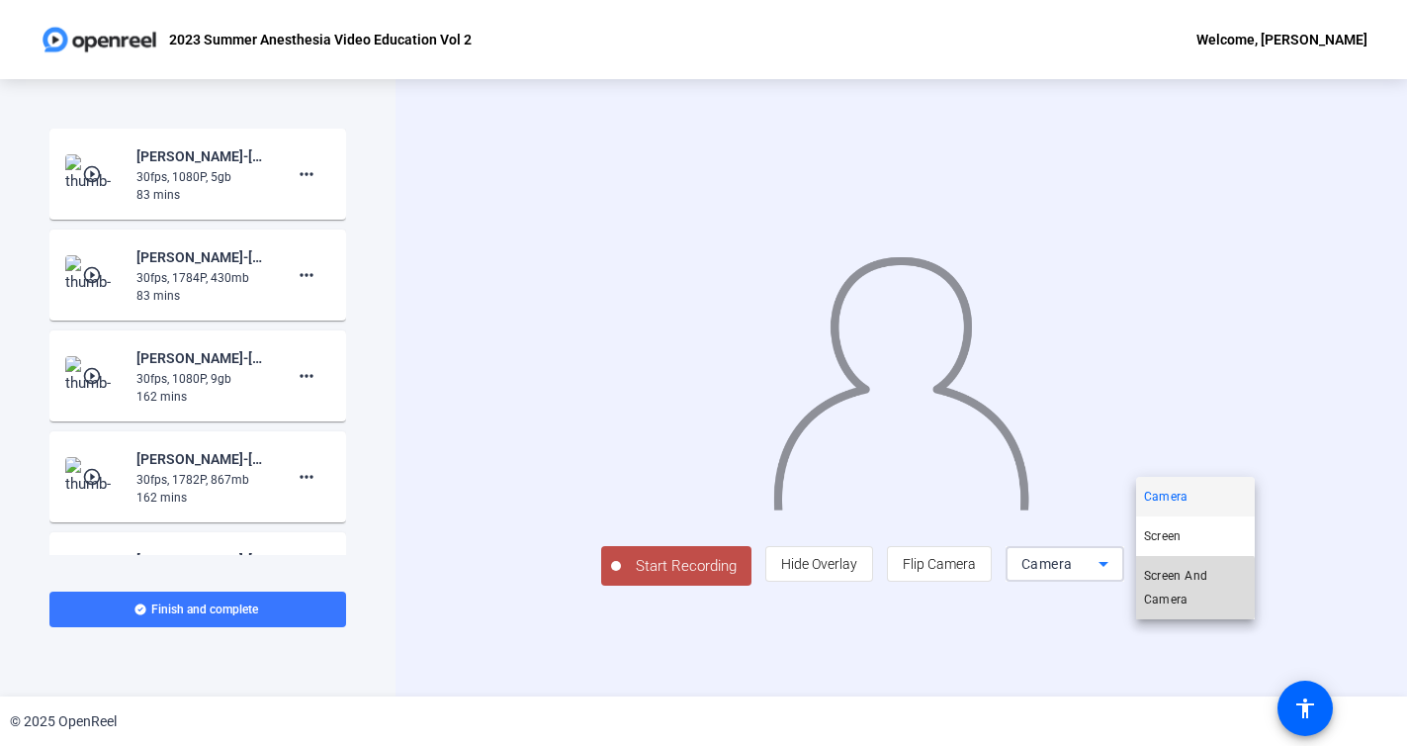
click at [1185, 587] on span "Screen And Camera" at bounding box center [1195, 587] width 103 height 47
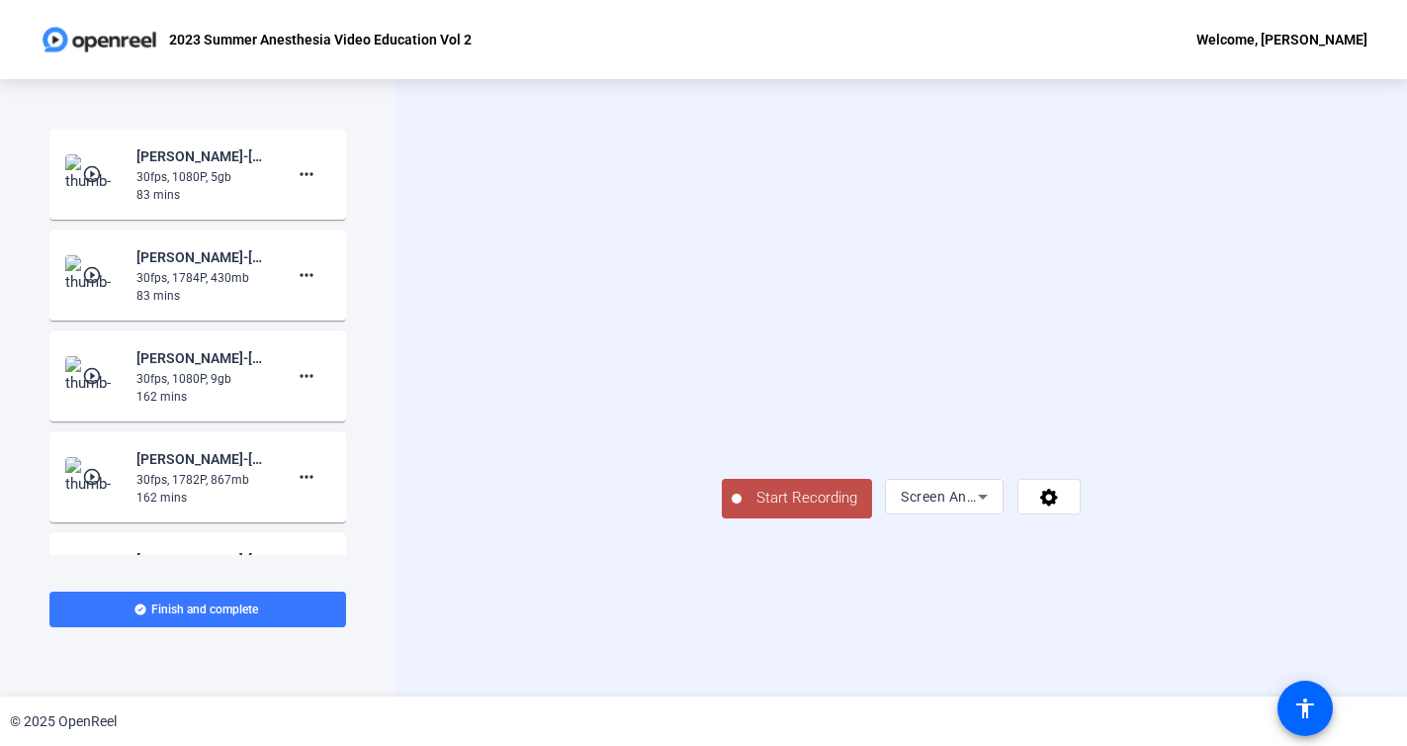
click at [742, 509] on span "Start Recording" at bounding box center [807, 498] width 131 height 23
